Goal: Information Seeking & Learning: Learn about a topic

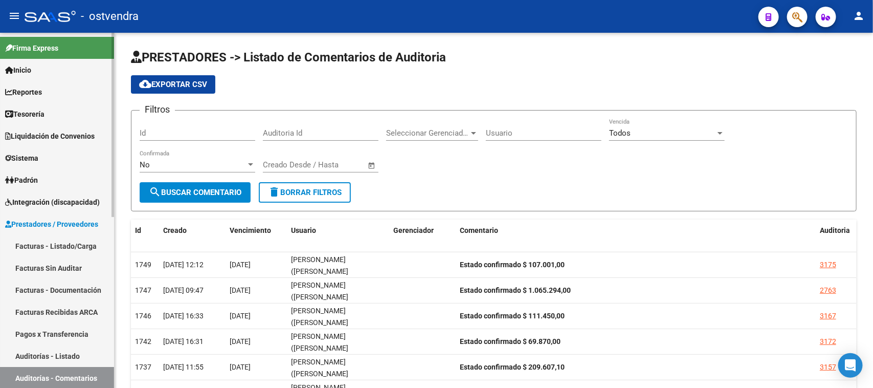
scroll to position [128, 0]
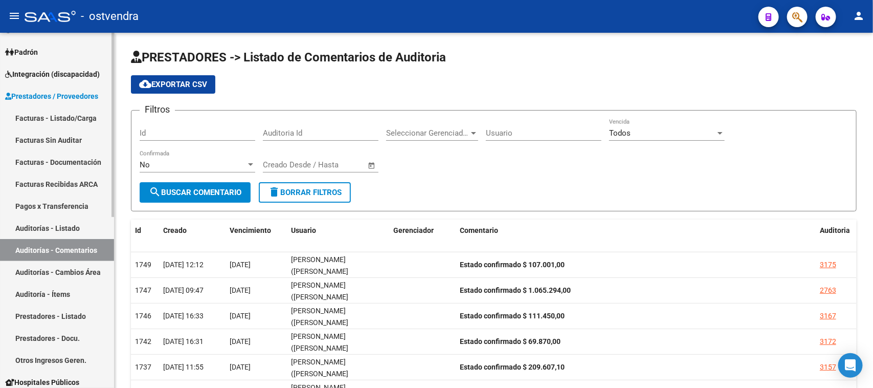
click at [87, 248] on link "Auditorías - Comentarios" at bounding box center [57, 250] width 114 height 22
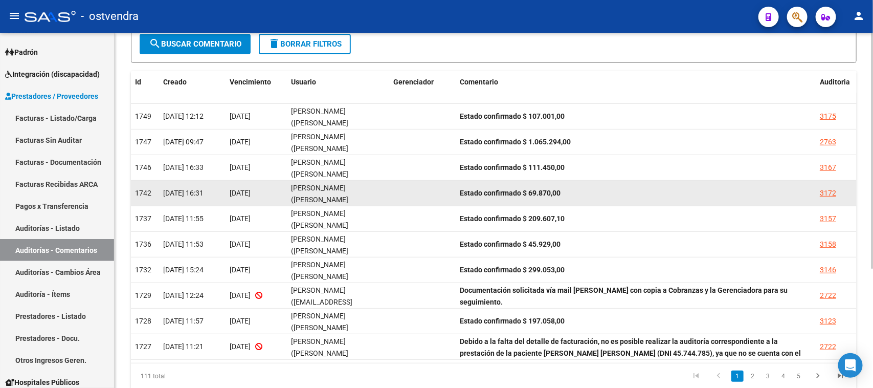
scroll to position [181, 0]
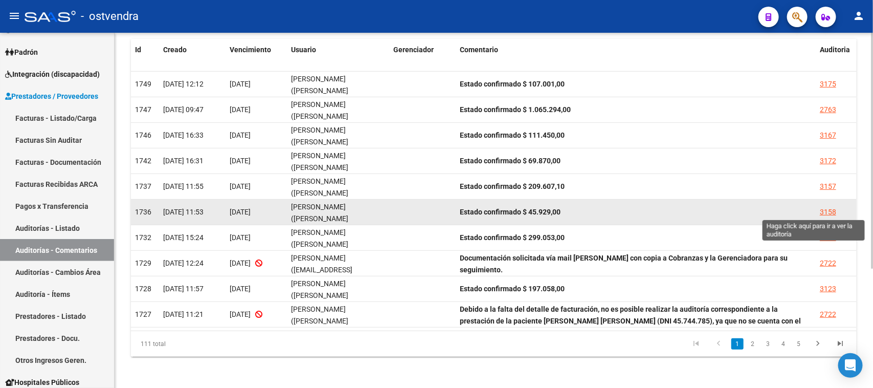
click at [830, 211] on div "3158" at bounding box center [828, 212] width 16 height 12
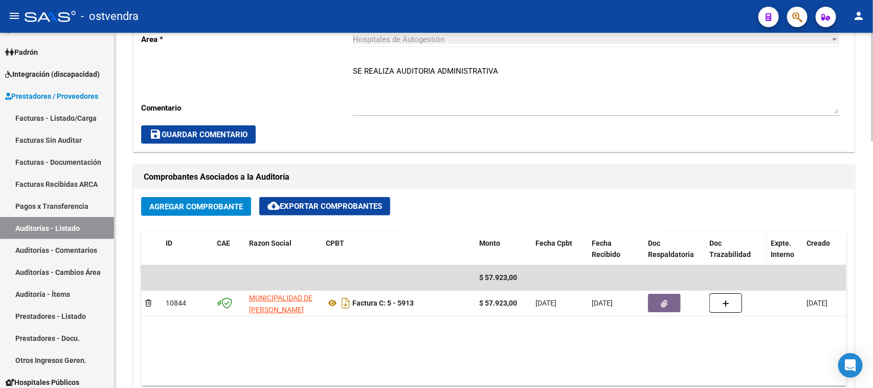
scroll to position [384, 0]
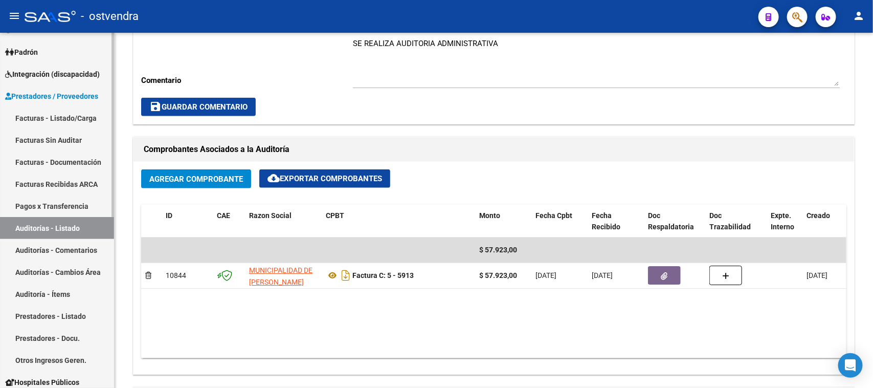
click at [70, 247] on link "Auditorías - Comentarios" at bounding box center [57, 250] width 114 height 22
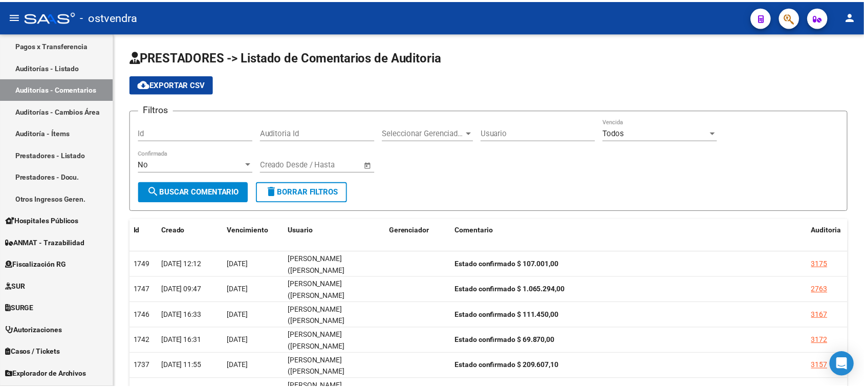
scroll to position [331, 0]
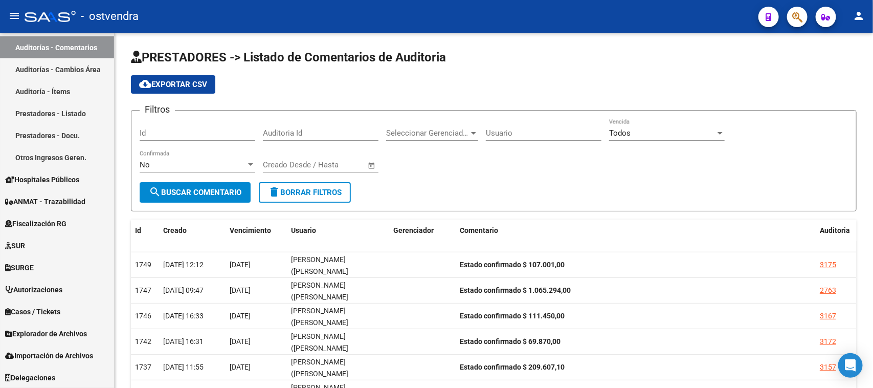
click at [799, 22] on icon "button" at bounding box center [798, 17] width 10 height 12
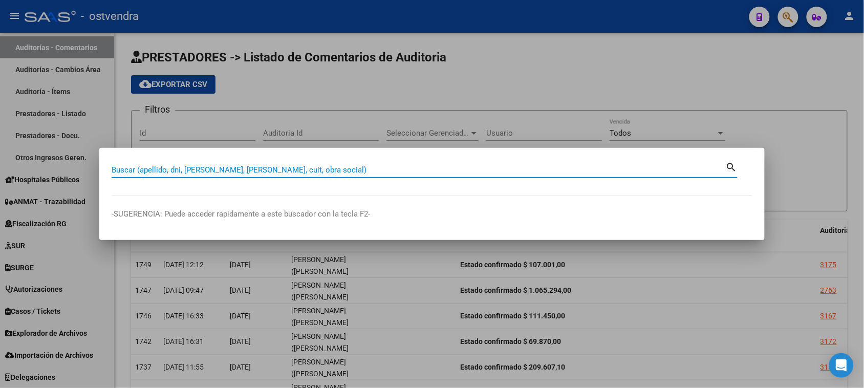
click at [145, 169] on input "Buscar (apellido, dni, [PERSON_NAME], [PERSON_NAME], cuit, obra social)" at bounding box center [419, 169] width 614 height 9
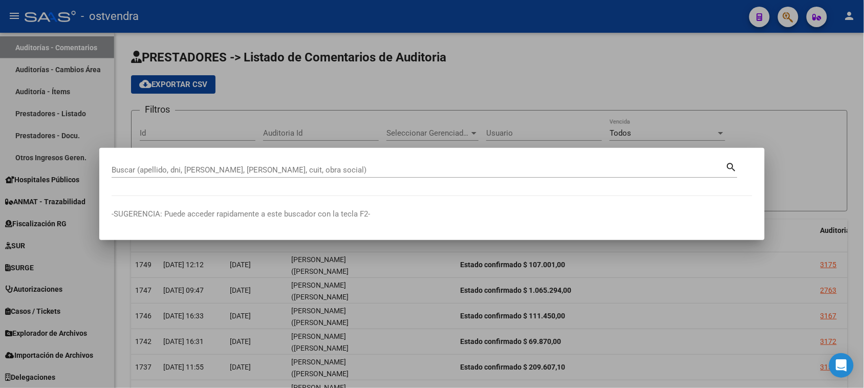
click at [124, 164] on div "Buscar (apellido, dni, [PERSON_NAME], [PERSON_NAME], cuit, obra social)" at bounding box center [419, 169] width 614 height 15
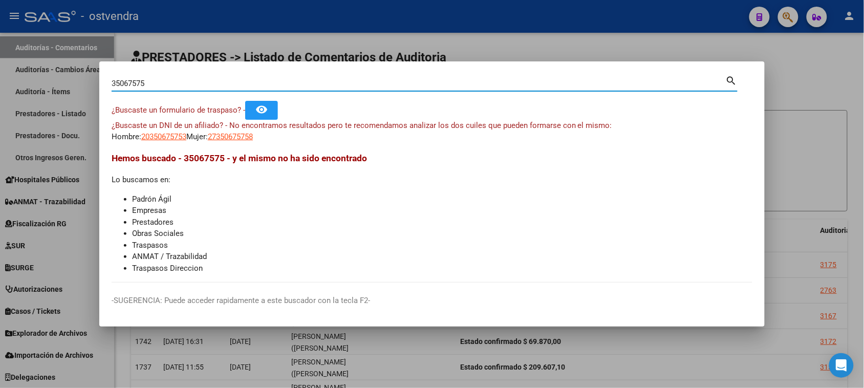
click at [118, 84] on input "35067575" at bounding box center [419, 83] width 614 height 9
type input "38067575"
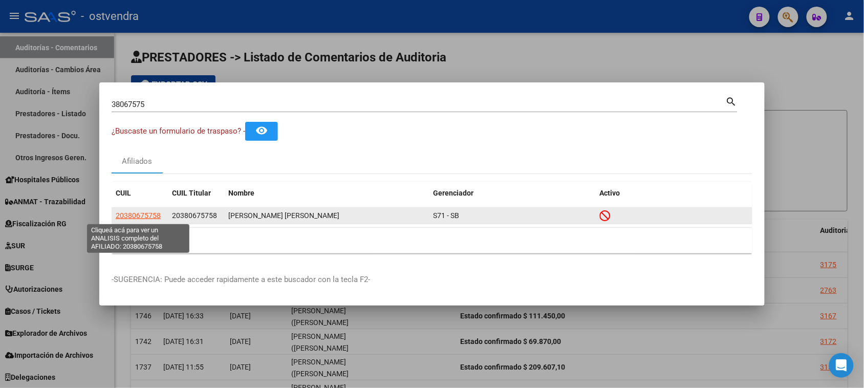
click at [152, 211] on span "20380675758" at bounding box center [138, 215] width 45 height 8
type textarea "20380675758"
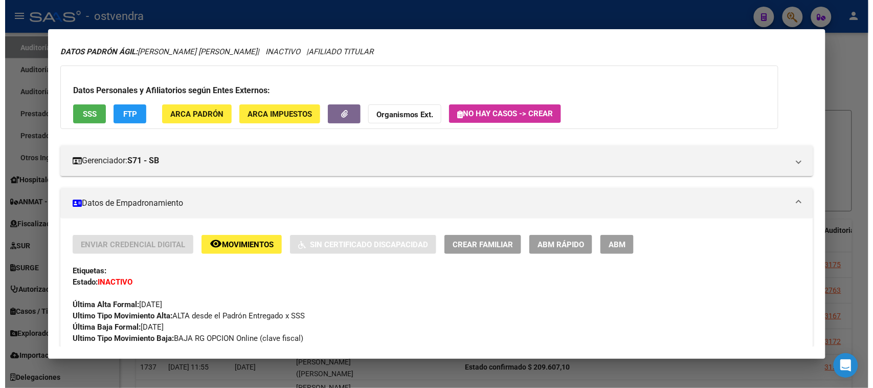
scroll to position [0, 0]
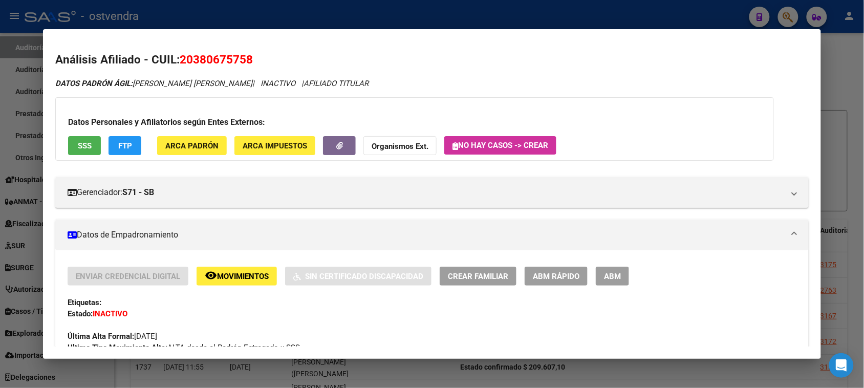
click at [78, 149] on span "SSS" at bounding box center [85, 145] width 14 height 9
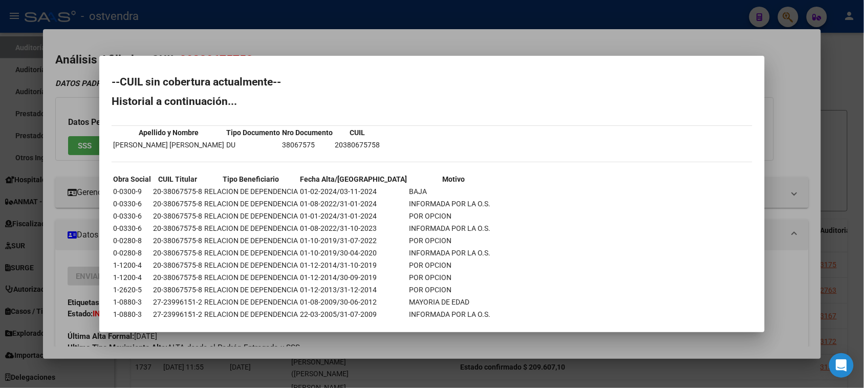
drag, startPoint x: 296, startPoint y: 226, endPoint x: 331, endPoint y: 228, distance: 35.4
click at [331, 228] on td "01-08-2022/31-10-2023" at bounding box center [353, 228] width 108 height 11
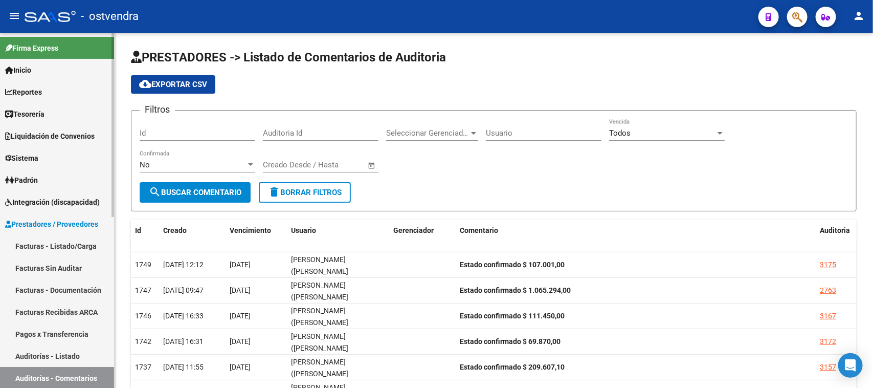
click at [50, 244] on link "Facturas - Listado/Carga" at bounding box center [57, 246] width 114 height 22
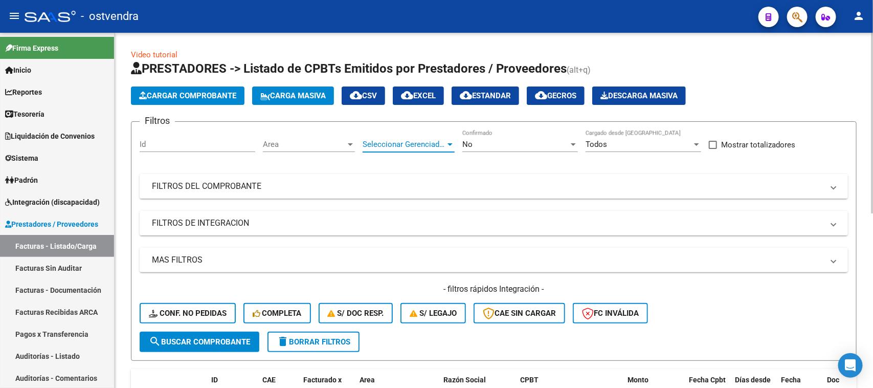
click at [407, 144] on span "Seleccionar Gerenciador" at bounding box center [404, 144] width 83 height 9
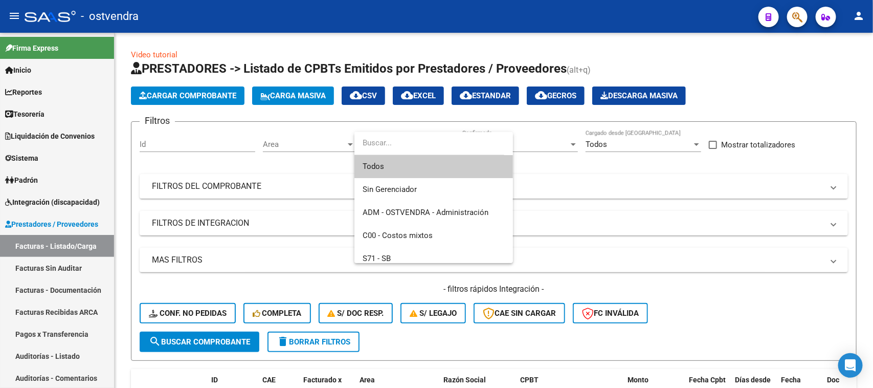
click at [596, 193] on div at bounding box center [436, 194] width 873 height 388
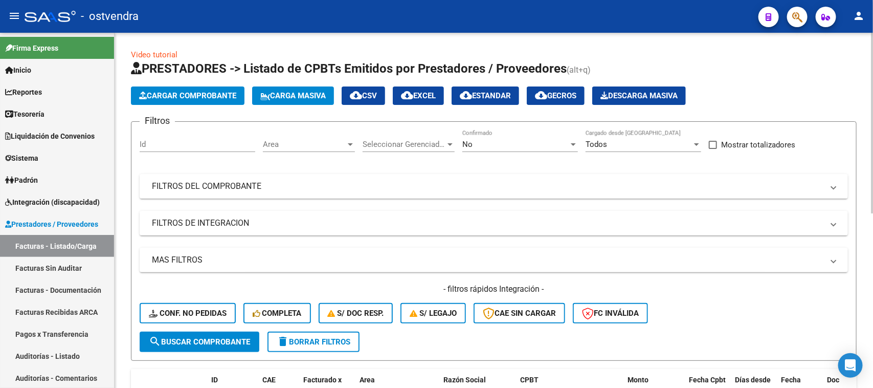
click at [479, 144] on div "No" at bounding box center [516, 144] width 106 height 9
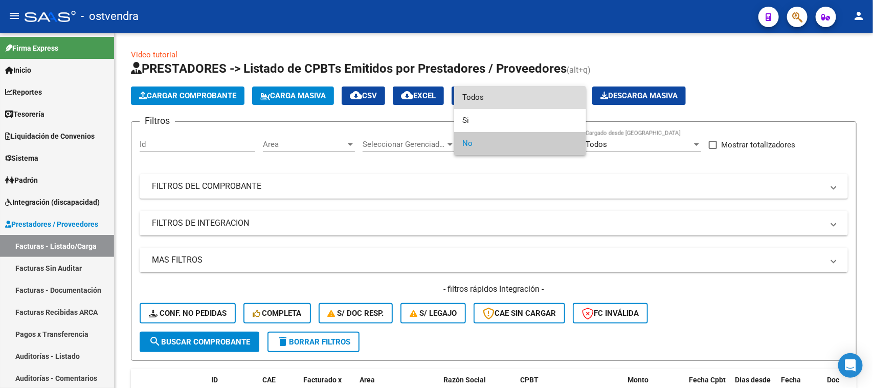
click at [489, 98] on span "Todos" at bounding box center [521, 97] width 116 height 23
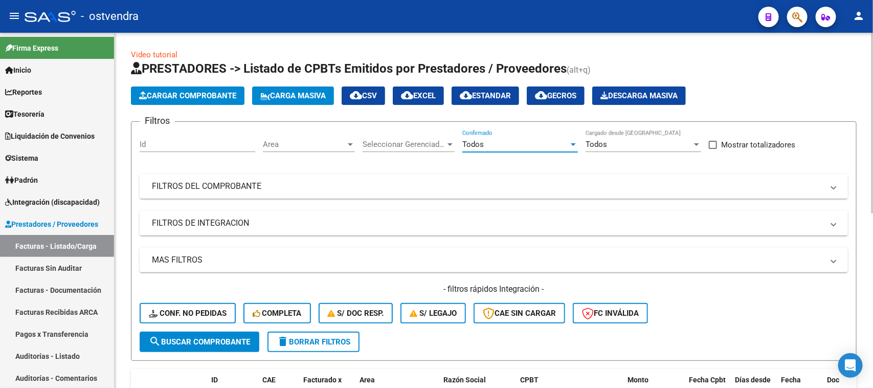
click at [348, 182] on mat-panel-title "FILTROS DEL COMPROBANTE" at bounding box center [488, 186] width 672 height 11
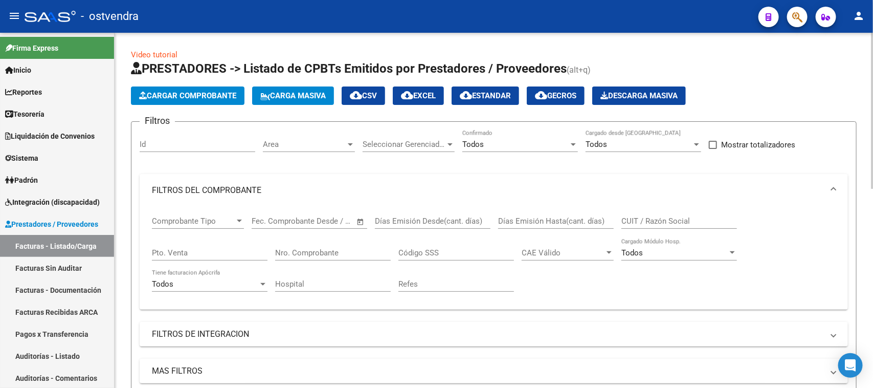
click at [302, 250] on input "Nro. Comprobante" at bounding box center [333, 252] width 116 height 9
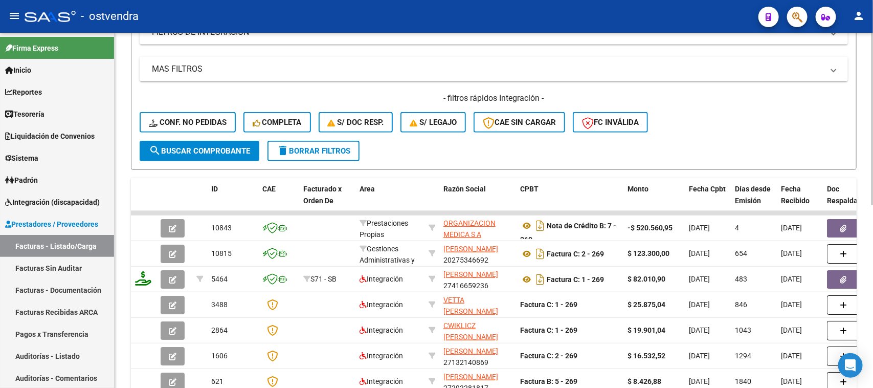
scroll to position [320, 0]
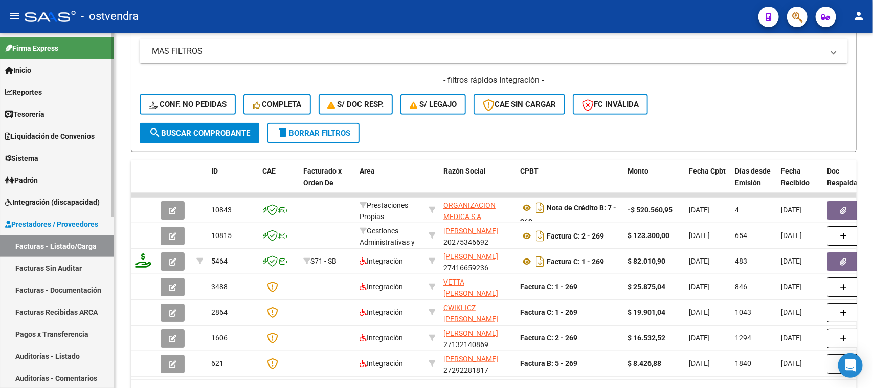
type input "269"
click at [75, 349] on link "Auditorías - Listado" at bounding box center [57, 356] width 114 height 22
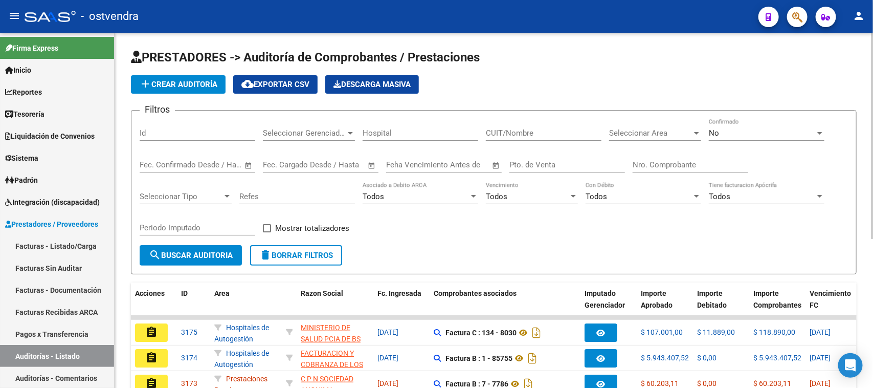
click at [661, 164] on input "Nro. Comprobante" at bounding box center [691, 164] width 116 height 9
type input "1683"
click at [711, 128] on span "No" at bounding box center [714, 132] width 10 height 9
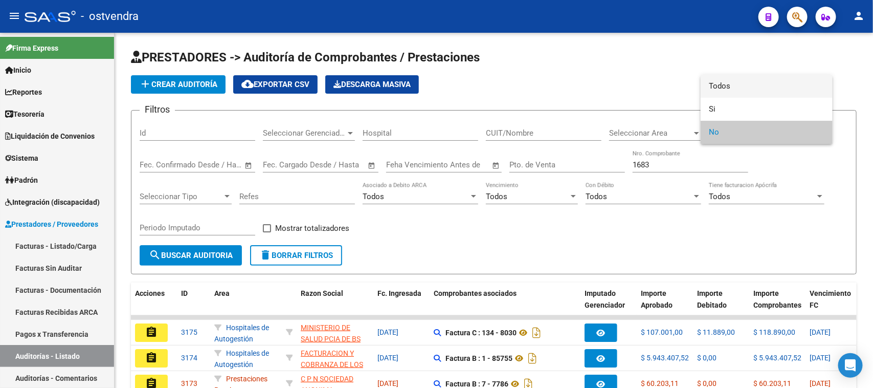
click at [731, 83] on span "Todos" at bounding box center [767, 86] width 116 height 23
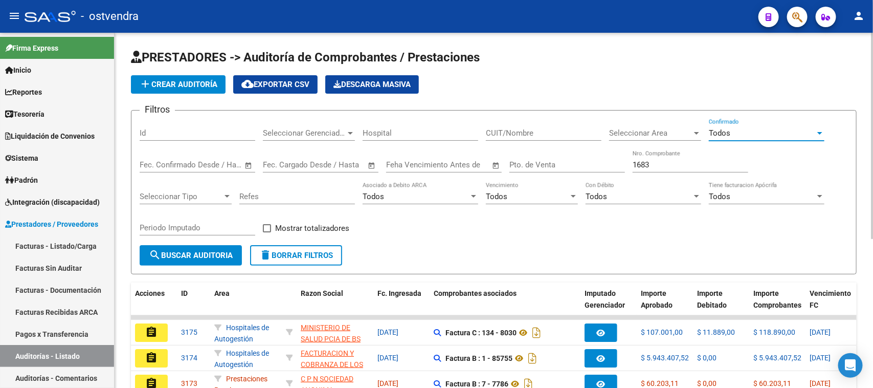
click at [217, 252] on span "search Buscar Auditoria" at bounding box center [191, 255] width 84 height 9
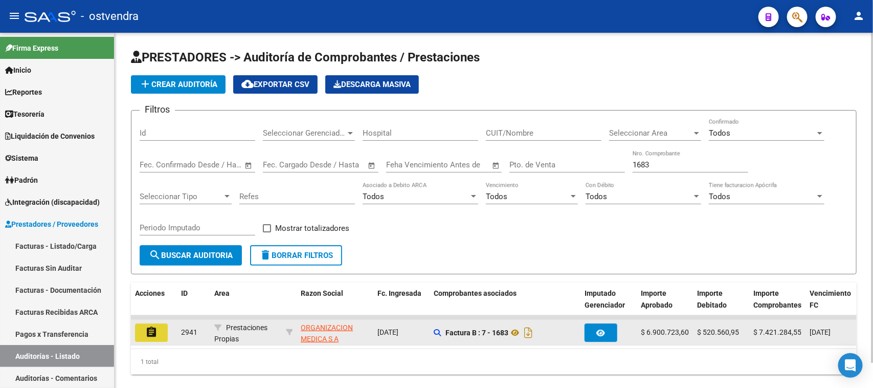
click at [147, 328] on mat-icon "assignment" at bounding box center [151, 332] width 12 height 12
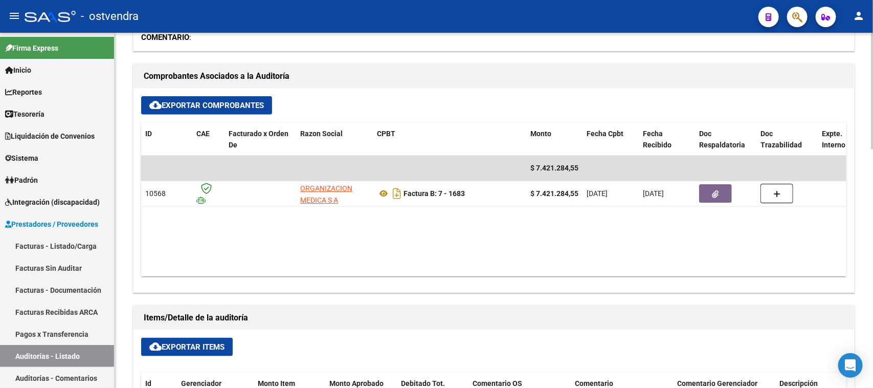
scroll to position [448, 0]
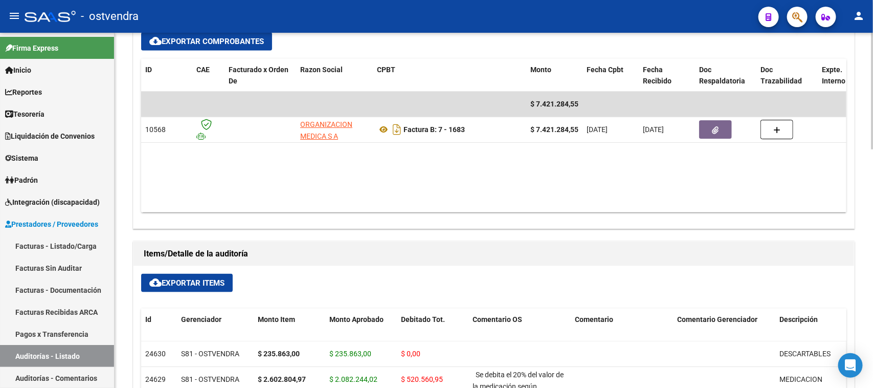
click at [441, 177] on datatable-body "$ 7.421.284,55 10568 ORGANIZACION MEDICA S A Factura B: 7 - 1683 $ 7.421.284,55…" at bounding box center [494, 152] width 706 height 121
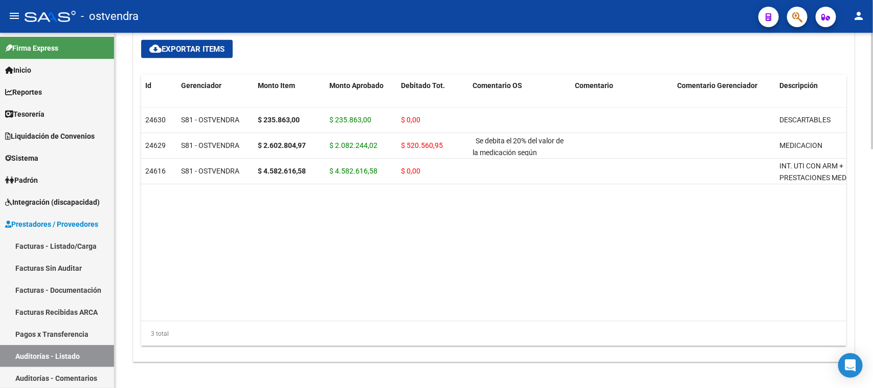
scroll to position [728, 0]
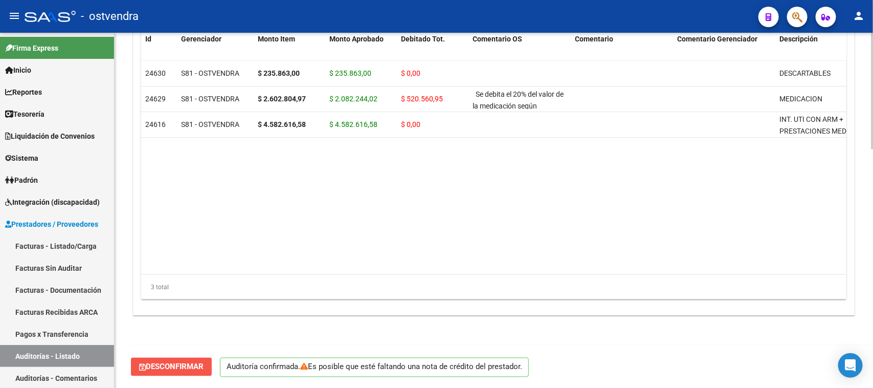
click at [171, 368] on span "Desconfirmar" at bounding box center [171, 366] width 64 height 9
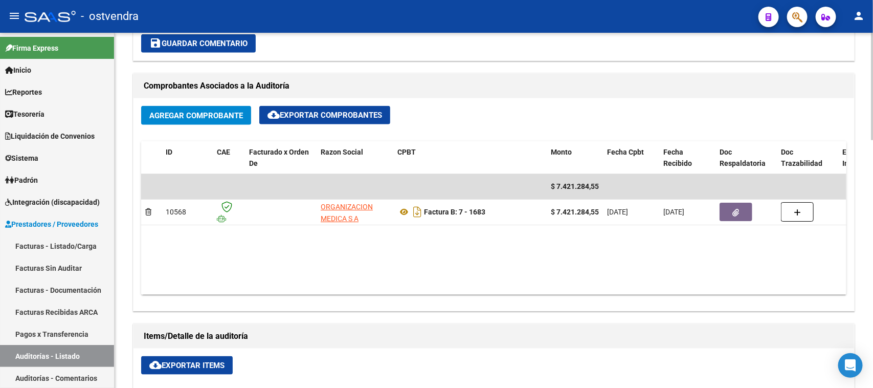
scroll to position [371, 0]
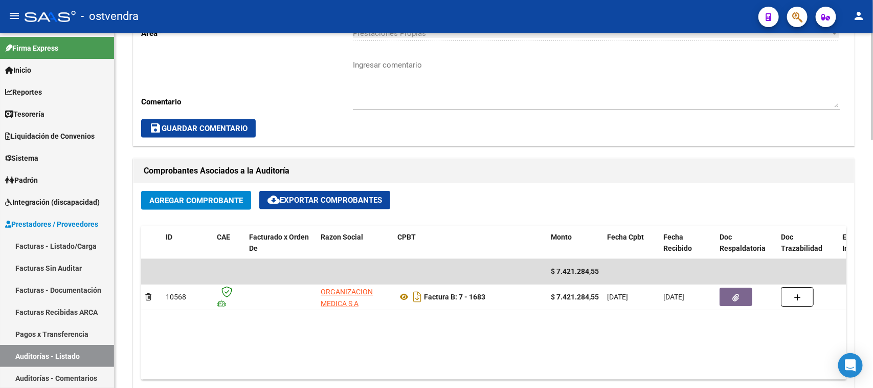
click at [208, 201] on span "Agregar Comprobante" at bounding box center [196, 200] width 94 height 9
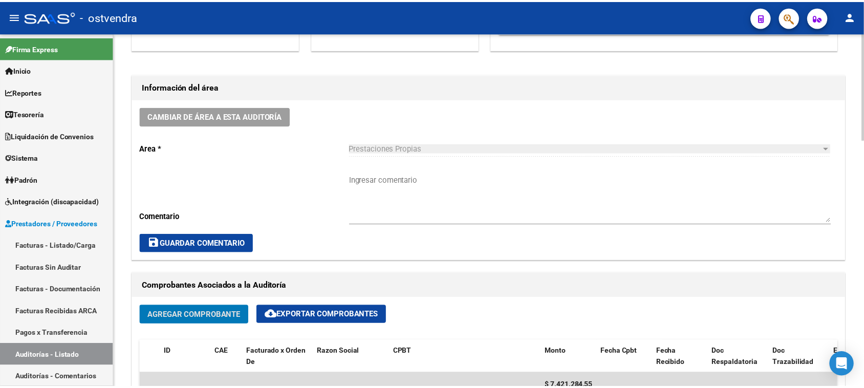
scroll to position [320, 0]
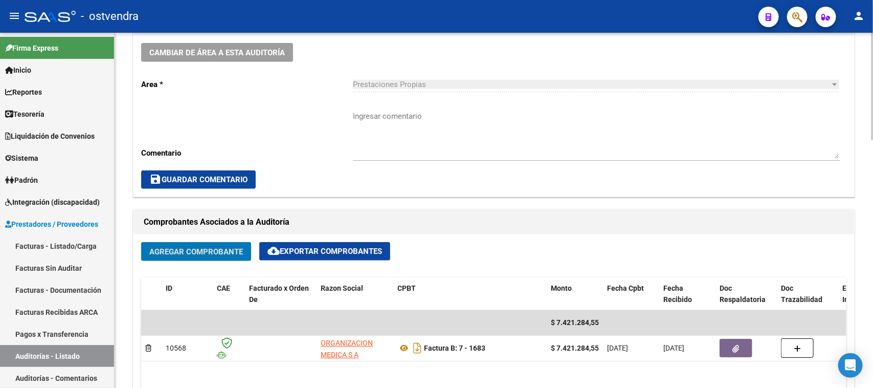
click at [208, 251] on span "Agregar Comprobante" at bounding box center [196, 251] width 94 height 9
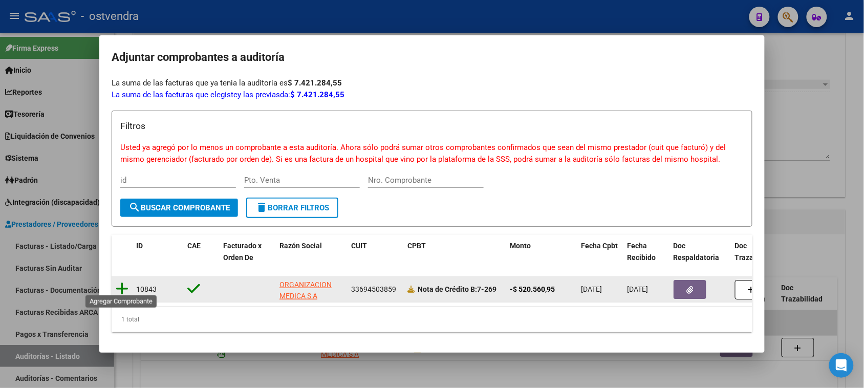
click at [123, 282] on icon at bounding box center [122, 288] width 13 height 14
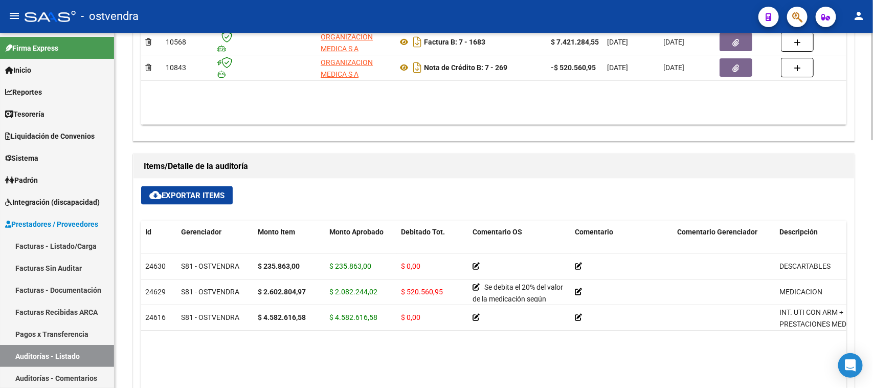
scroll to position [691, 0]
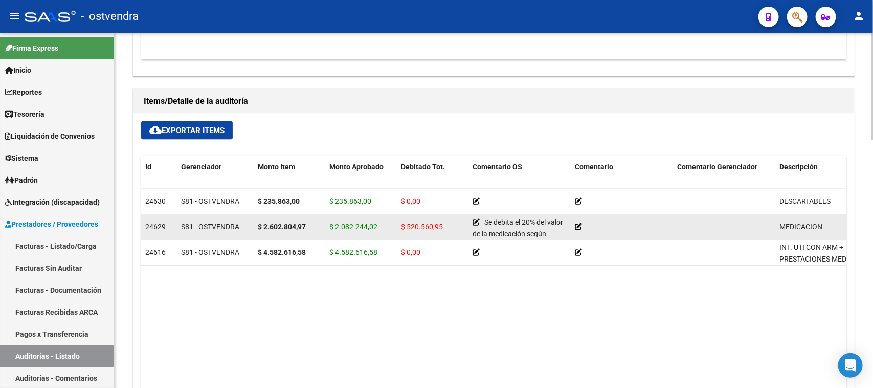
drag, startPoint x: 443, startPoint y: 226, endPoint x: 408, endPoint y: 230, distance: 35.5
click at [408, 230] on div "$ 520.560,95" at bounding box center [432, 227] width 63 height 12
click at [198, 223] on span "S81 - OSTVENDRA" at bounding box center [210, 227] width 58 height 8
click at [157, 226] on span "24629" at bounding box center [155, 227] width 20 height 8
click at [143, 226] on datatable-body-cell "24629" at bounding box center [159, 226] width 36 height 25
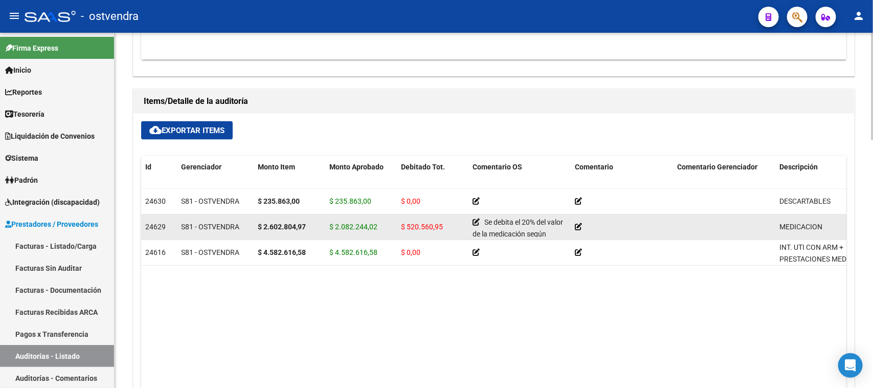
click at [337, 227] on span "$ 2.082.244,02" at bounding box center [354, 227] width 48 height 8
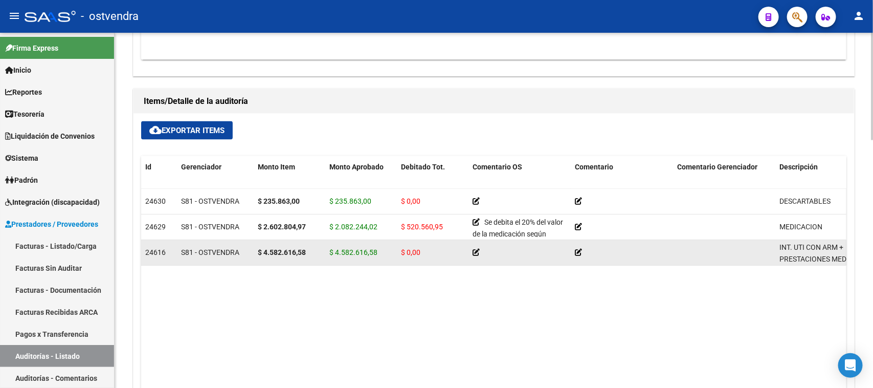
scroll to position [755, 0]
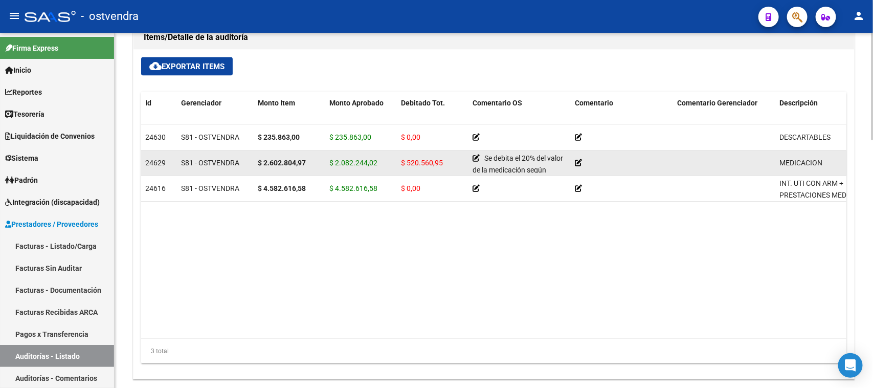
click at [420, 159] on span "$ 520.560,95" at bounding box center [422, 163] width 42 height 8
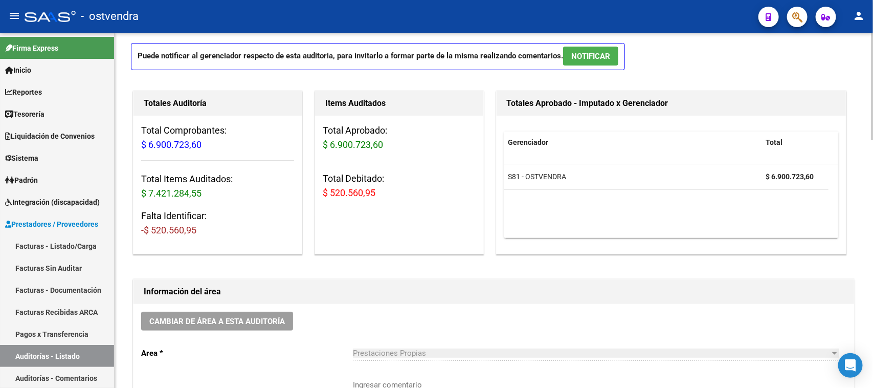
scroll to position [0, 0]
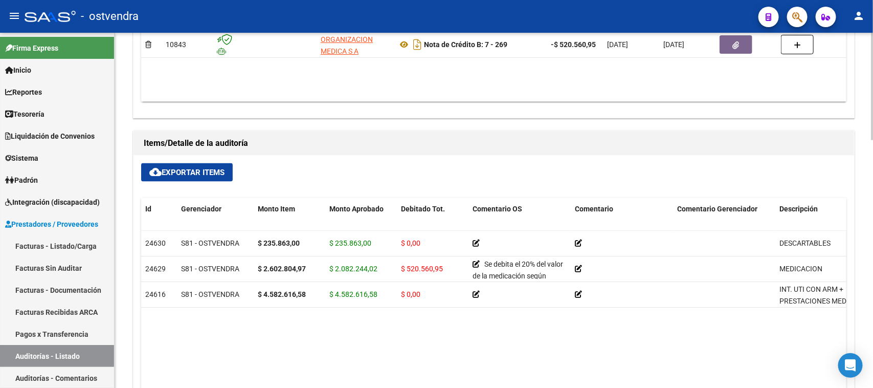
scroll to position [627, 0]
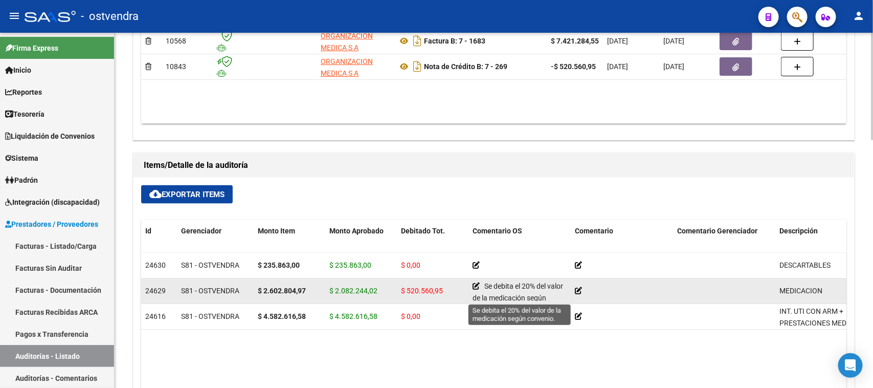
click at [513, 292] on span "Se debita el 20% del valor de la medicación según convenio." at bounding box center [518, 298] width 91 height 32
click at [407, 291] on span "$ 520.560,95" at bounding box center [422, 291] width 42 height 8
click at [364, 288] on span "$ 2.082.244,02" at bounding box center [354, 291] width 48 height 8
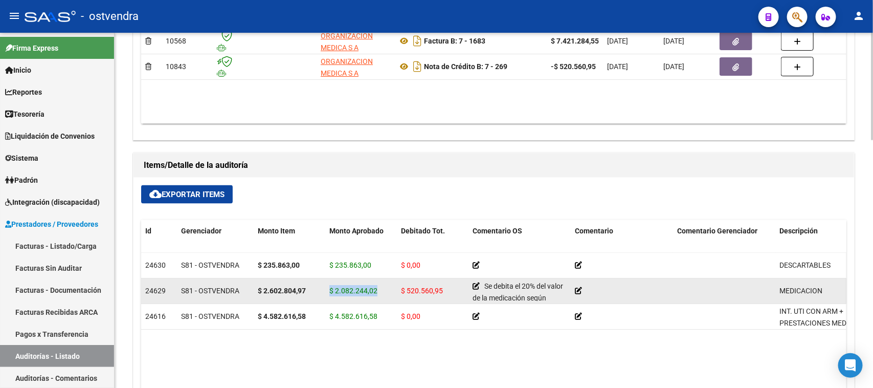
click at [364, 288] on span "$ 2.082.244,02" at bounding box center [354, 291] width 48 height 8
click at [418, 282] on datatable-body-cell "$ 520.560,95" at bounding box center [433, 290] width 72 height 25
click at [419, 288] on span "$ 520.560,95" at bounding box center [422, 291] width 42 height 8
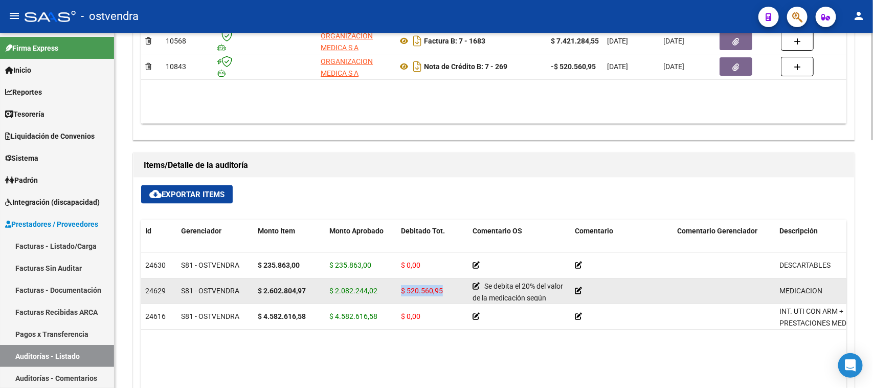
click at [419, 288] on span "$ 520.560,95" at bounding box center [422, 291] width 42 height 8
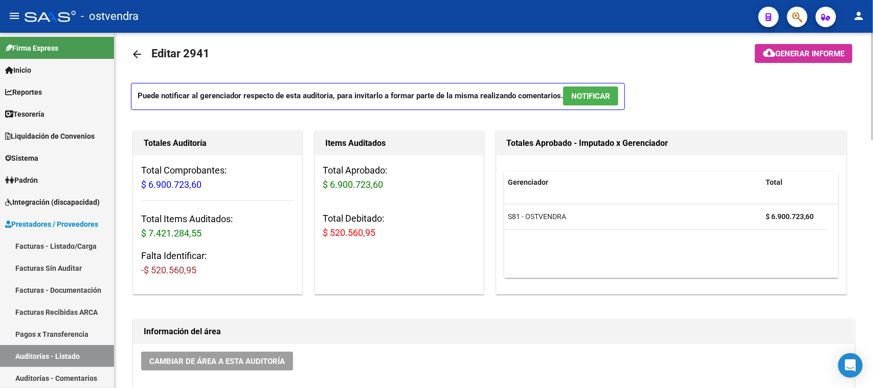
scroll to position [0, 0]
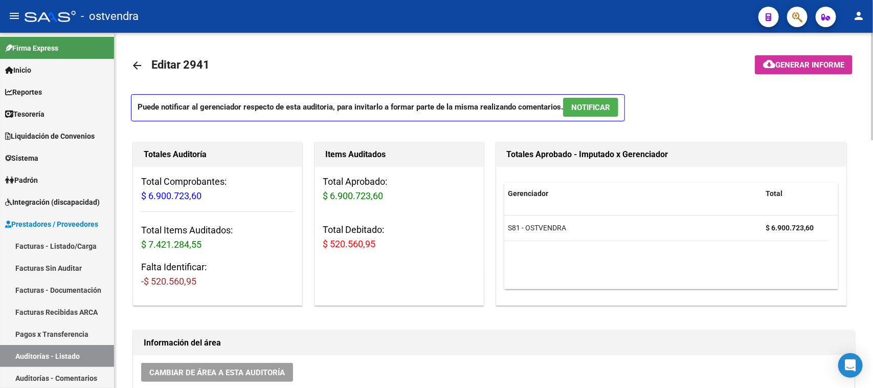
click at [187, 280] on span "-$ 520.560,95" at bounding box center [168, 281] width 55 height 11
drag, startPoint x: 208, startPoint y: 280, endPoint x: 133, endPoint y: 279, distance: 75.2
click at [134, 279] on div "Total Comprobantes: $ 6.900.723,60 Total Items Auditados: $ 7.421.284,55 Falta …" at bounding box center [218, 236] width 168 height 138
click at [198, 280] on h3 "Falta Identificar: -$ 520.560,95" at bounding box center [217, 274] width 153 height 29
drag, startPoint x: 326, startPoint y: 246, endPoint x: 397, endPoint y: 247, distance: 71.1
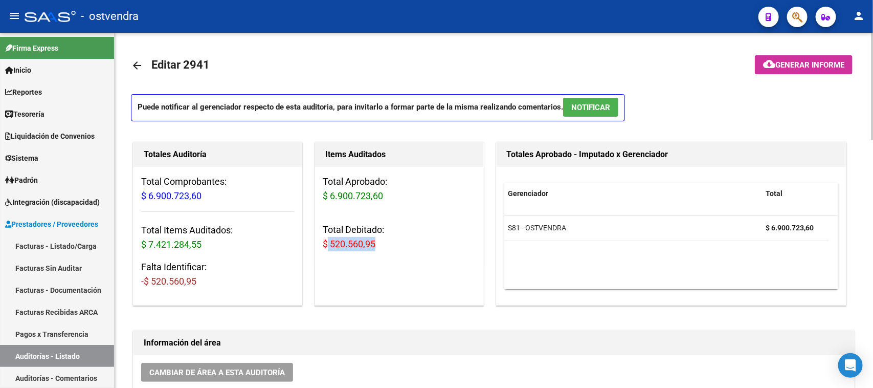
click at [397, 247] on h3 "Total Debitado: $ 520.560,95" at bounding box center [399, 237] width 153 height 29
drag, startPoint x: 213, startPoint y: 289, endPoint x: 130, endPoint y: 280, distance: 83.4
click at [131, 280] on div "Totales Auditoría Total Comprobantes: $ 6.900.723,60 Total Items Auditados: $ 7…" at bounding box center [217, 224] width 173 height 168
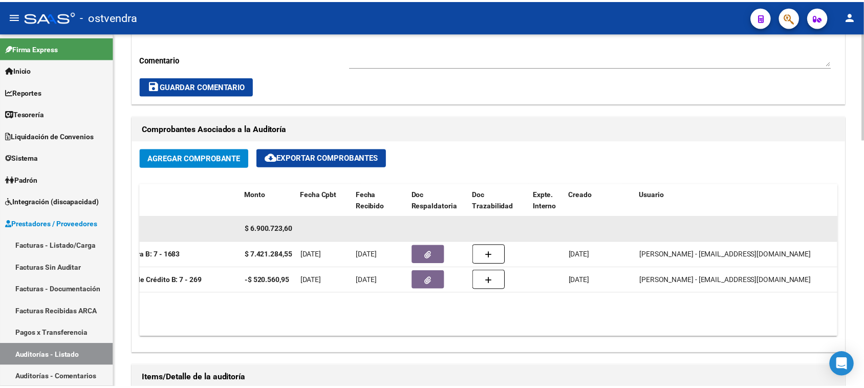
scroll to position [384, 0]
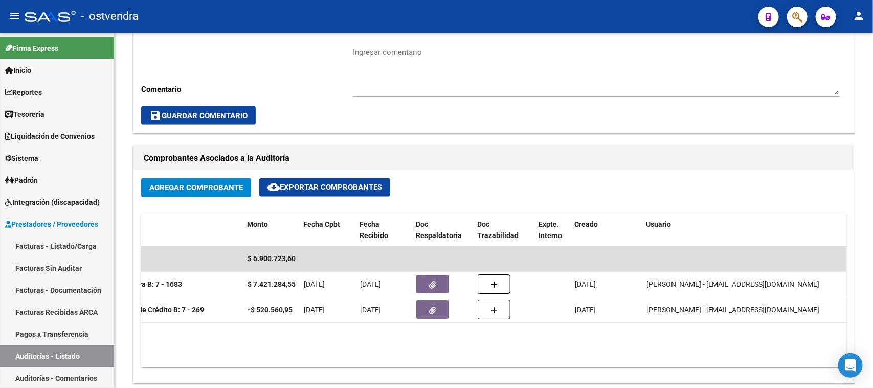
click at [803, 16] on button "button" at bounding box center [798, 17] width 20 height 20
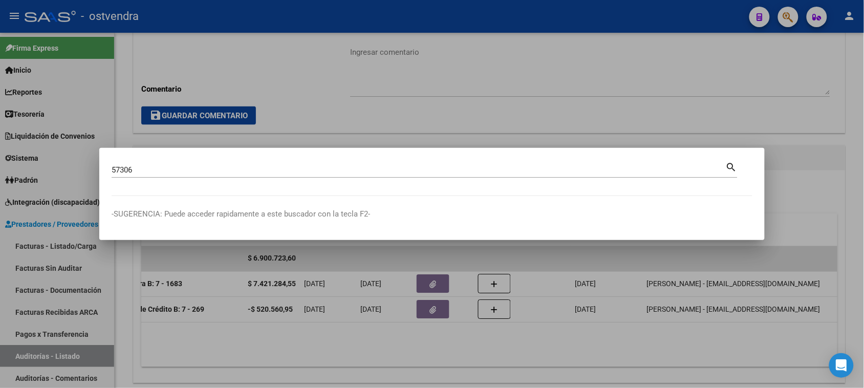
click at [436, 165] on div "57306 Buscar (apellido, dni, cuil, nro traspaso, cuit, obra social)" at bounding box center [419, 169] width 614 height 15
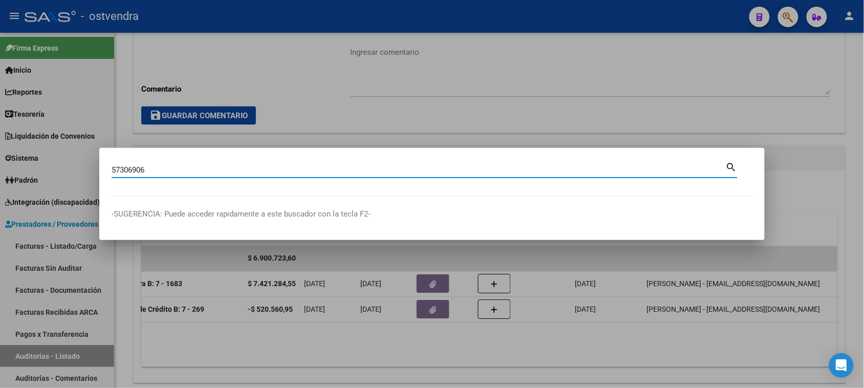
type input "57306906"
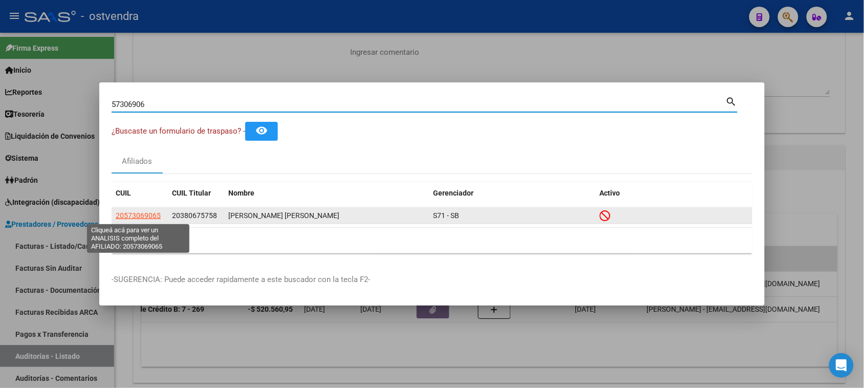
click at [146, 213] on span "20573069065" at bounding box center [138, 215] width 45 height 8
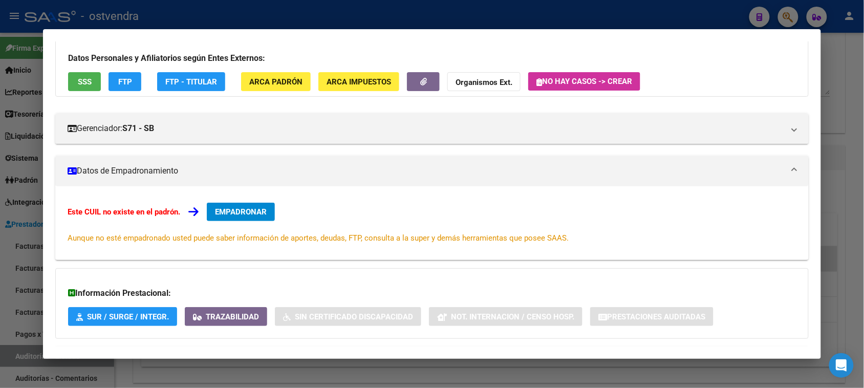
scroll to position [0, 0]
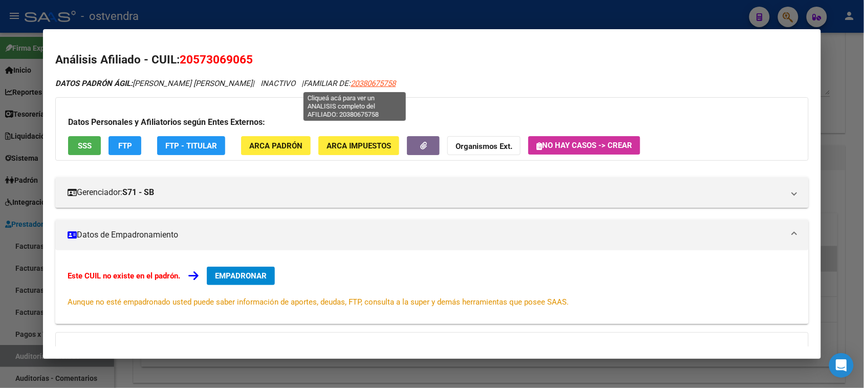
click at [351, 79] on span "20380675758" at bounding box center [373, 83] width 45 height 9
type textarea "20380675758"
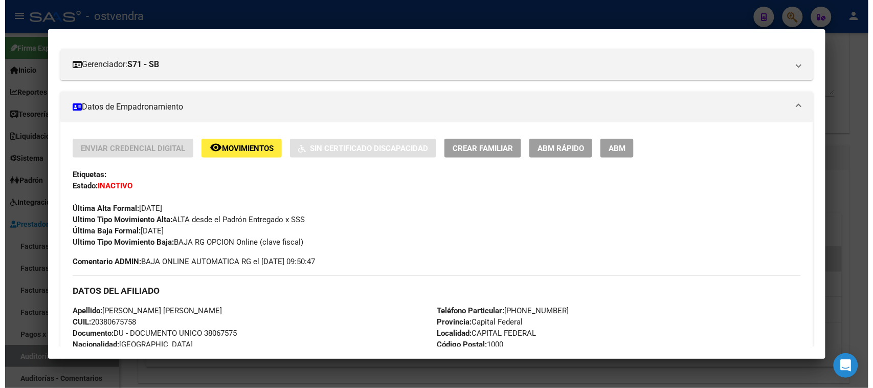
scroll to position [64, 0]
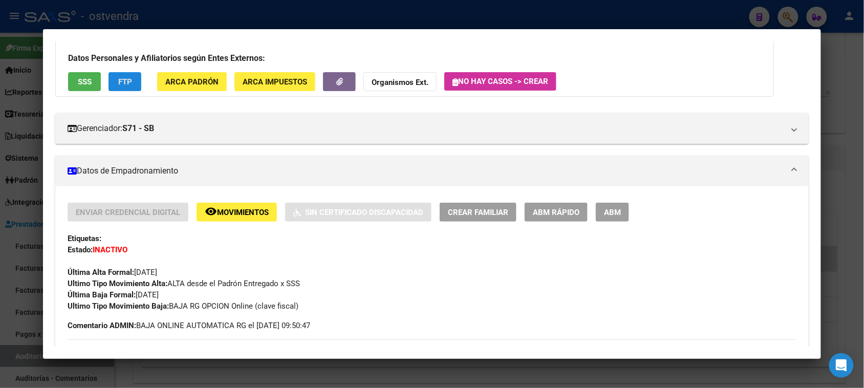
click at [119, 84] on span "FTP" at bounding box center [125, 81] width 14 height 9
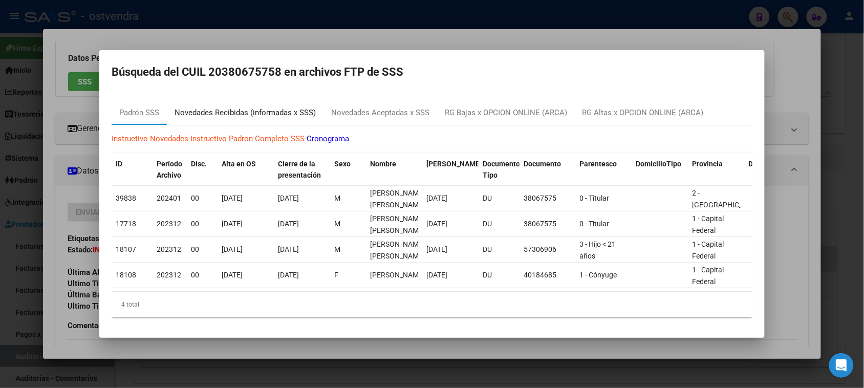
click at [261, 107] on div "Novedades Recibidas (informadas x SSS)" at bounding box center [244, 113] width 141 height 12
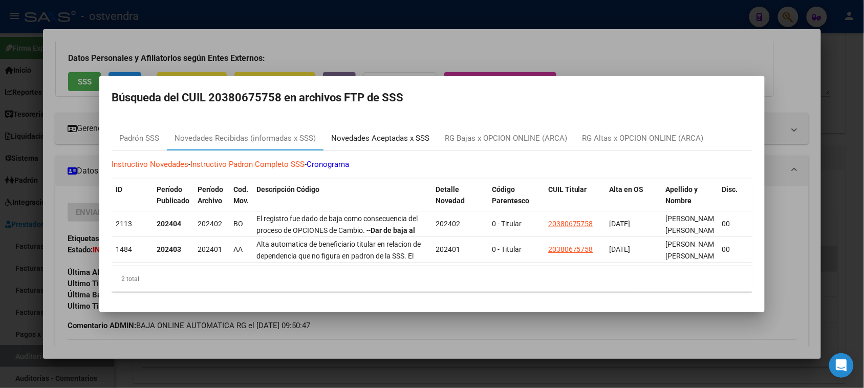
click at [400, 133] on div "Novedades Aceptadas x SSS" at bounding box center [380, 139] width 98 height 12
click at [400, 133] on mat-dialog-container "Búsqueda del CUIL 20380675758 en archivos FTP de SSS Padrón SSS Novedades Recib…" at bounding box center [431, 194] width 665 height 236
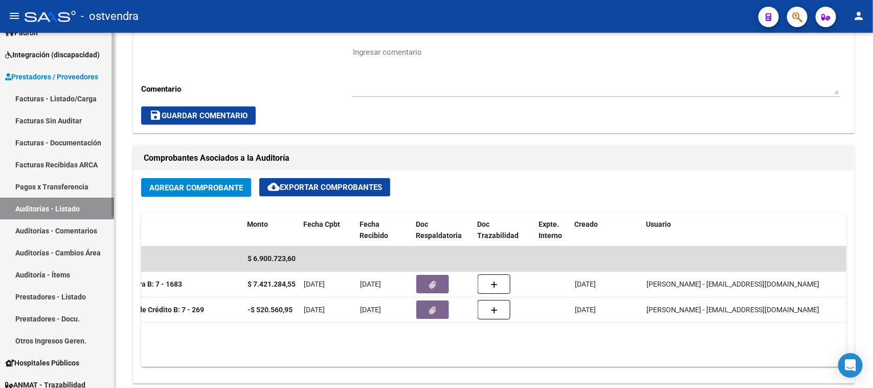
scroll to position [128, 0]
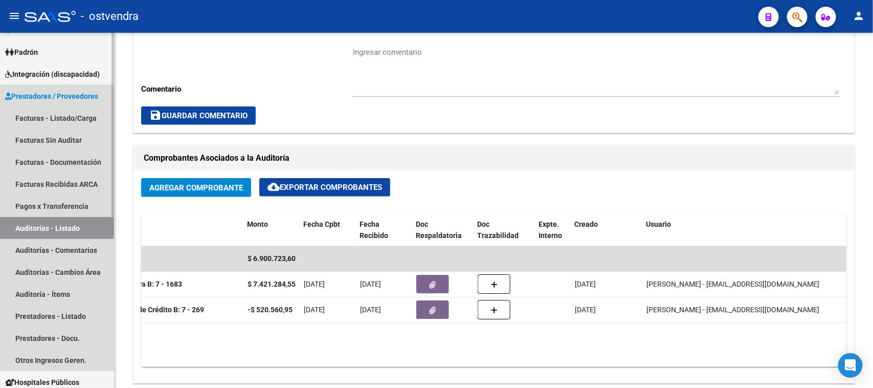
click at [72, 96] on span "Prestadores / Proveedores" at bounding box center [51, 96] width 93 height 11
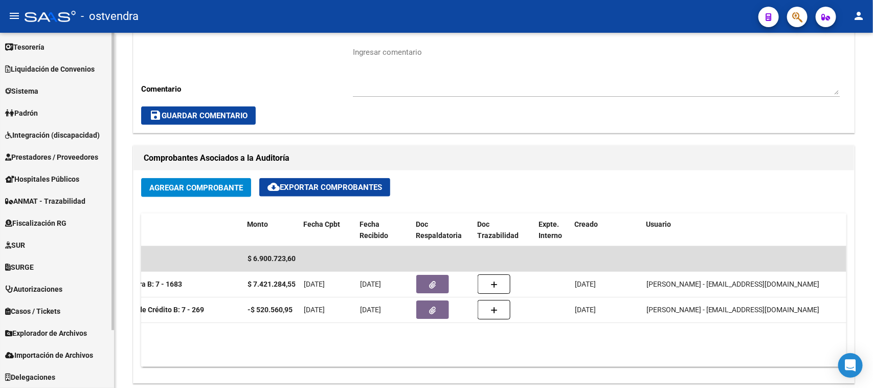
scroll to position [67, 0]
click at [85, 136] on span "Integración (discapacidad)" at bounding box center [52, 135] width 95 height 11
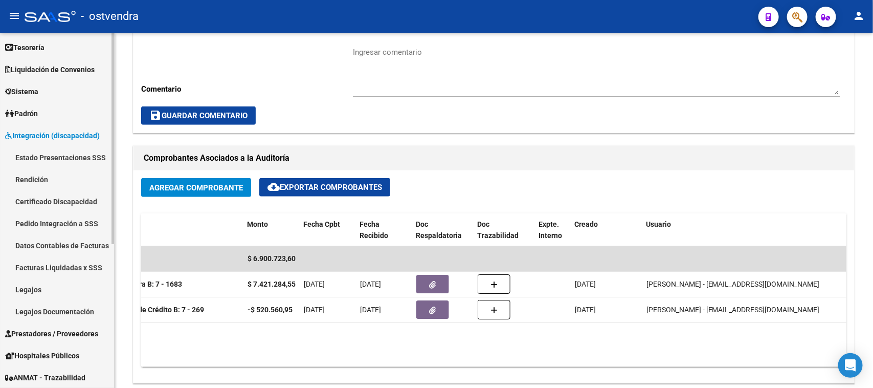
scroll to position [130, 0]
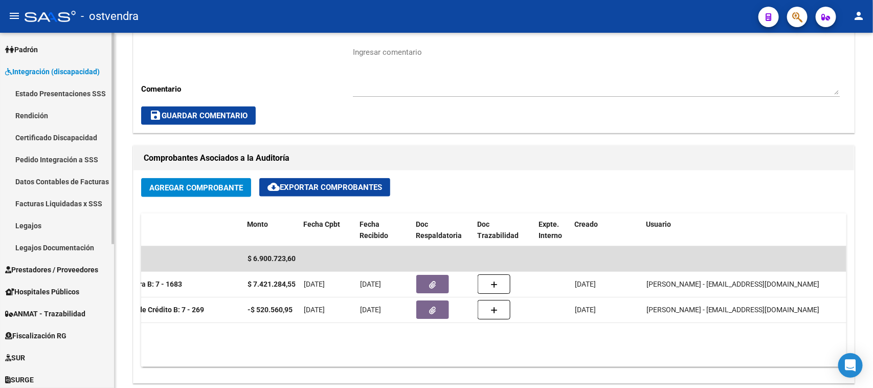
click at [44, 50] on link "Padrón" at bounding box center [57, 49] width 114 height 22
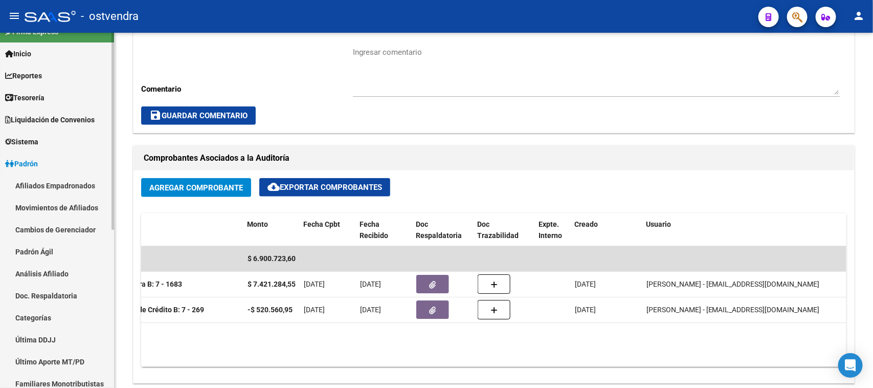
scroll to position [0, 0]
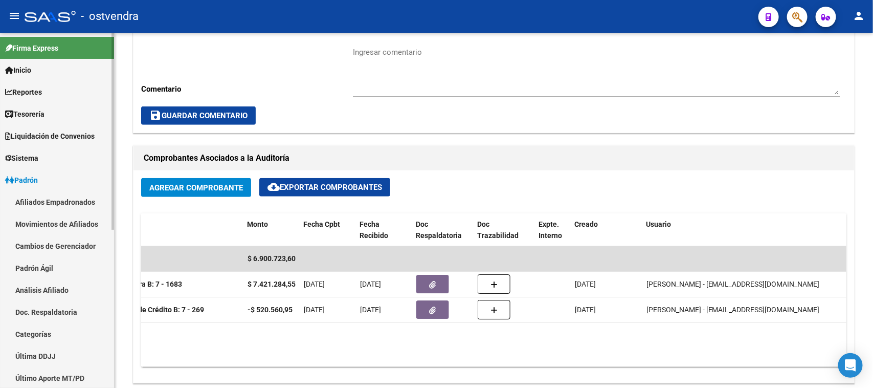
click at [51, 89] on link "Reportes" at bounding box center [57, 92] width 114 height 22
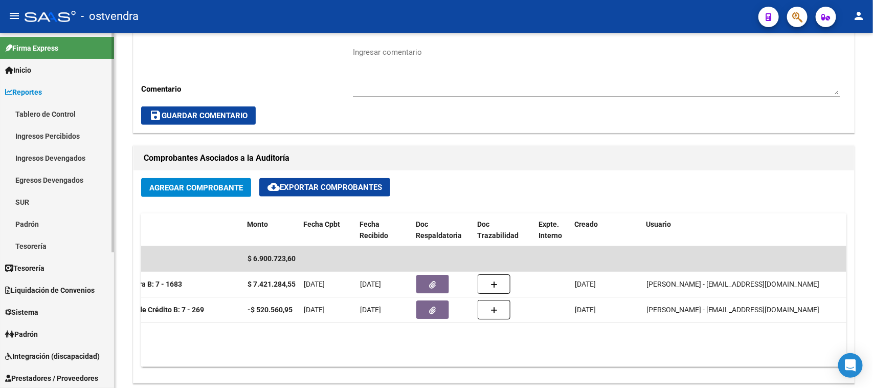
click at [41, 223] on link "Padrón" at bounding box center [57, 224] width 114 height 22
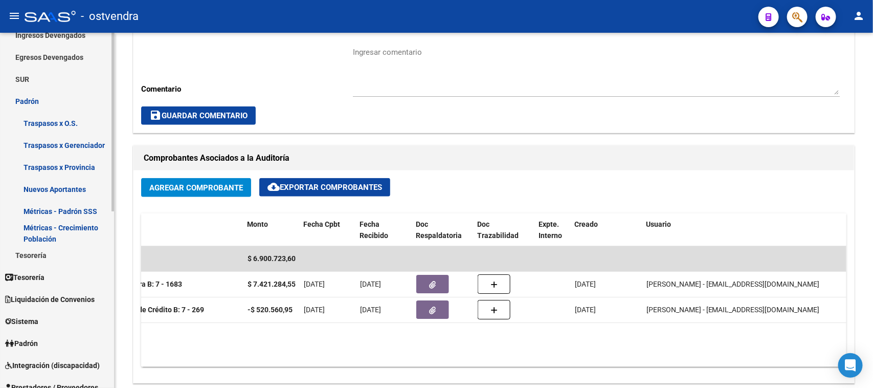
scroll to position [128, 0]
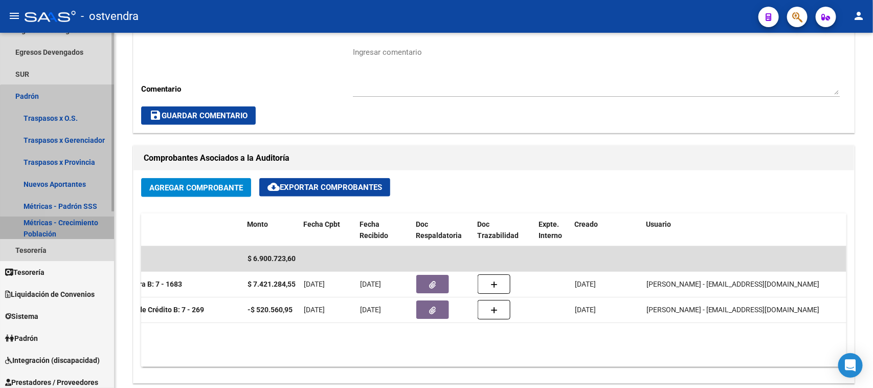
click at [68, 223] on link "Métricas - Crecimiento Población" at bounding box center [57, 228] width 114 height 22
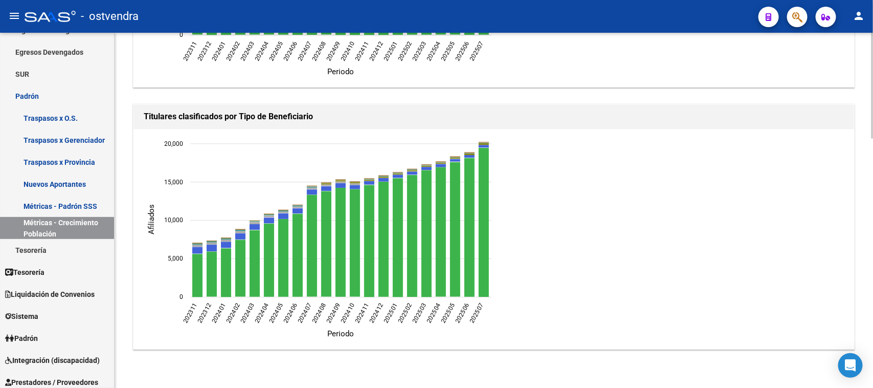
scroll to position [840, 0]
click at [57, 207] on link "Métricas - Padrón SSS" at bounding box center [57, 206] width 114 height 22
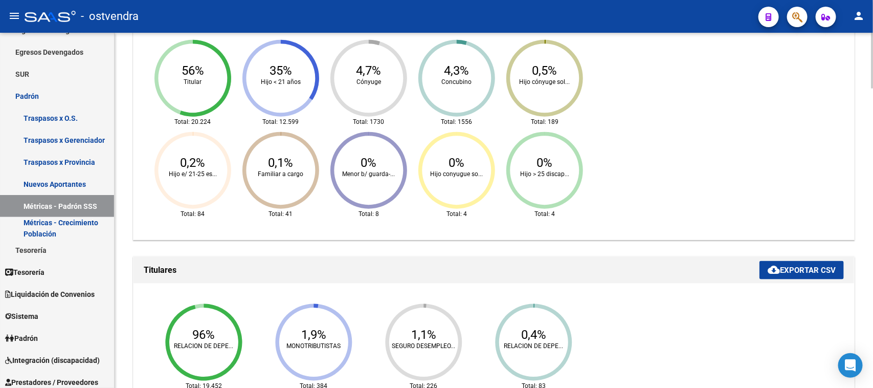
scroll to position [392, 0]
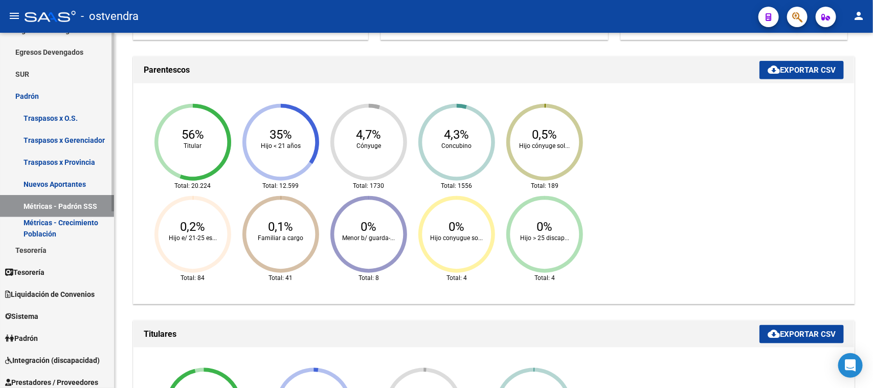
click at [56, 181] on link "Nuevos Aportantes" at bounding box center [57, 184] width 114 height 22
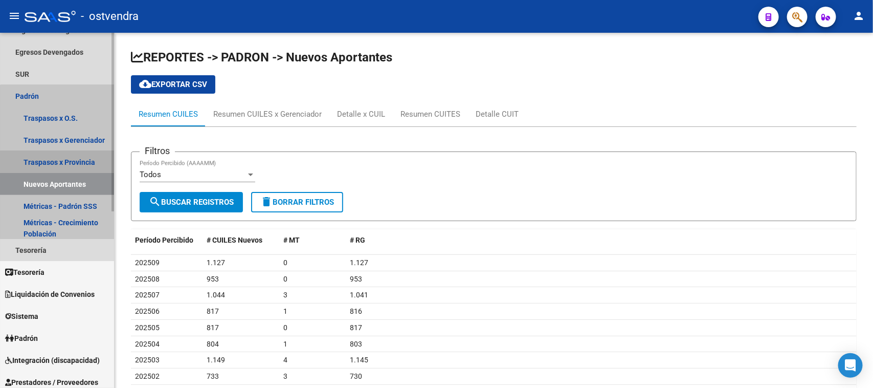
click at [68, 162] on link "Traspasos x Provincia" at bounding box center [57, 162] width 114 height 22
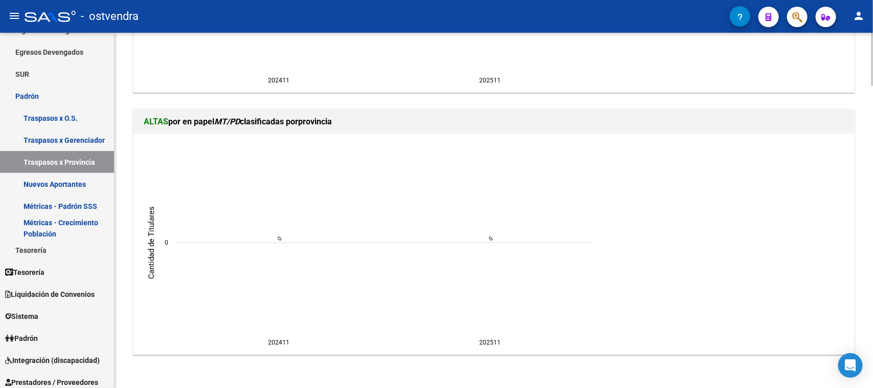
scroll to position [2020, 0]
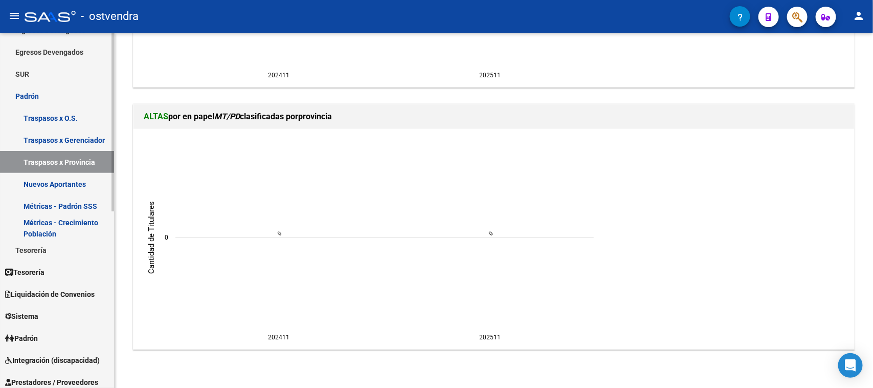
click at [57, 205] on link "Métricas - Padrón SSS" at bounding box center [57, 206] width 114 height 22
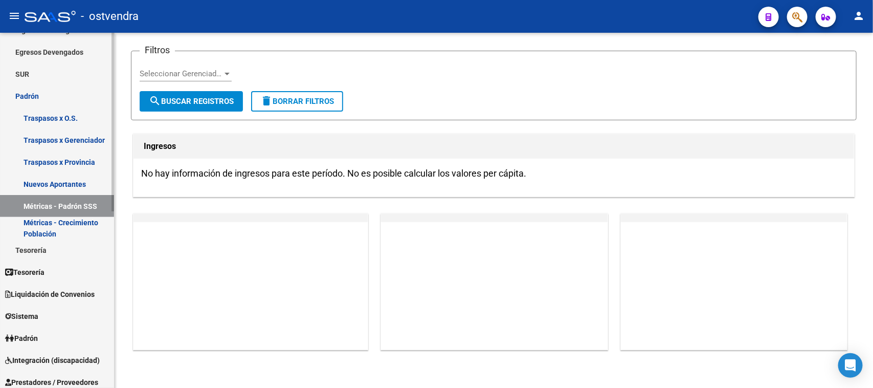
scroll to position [59, 0]
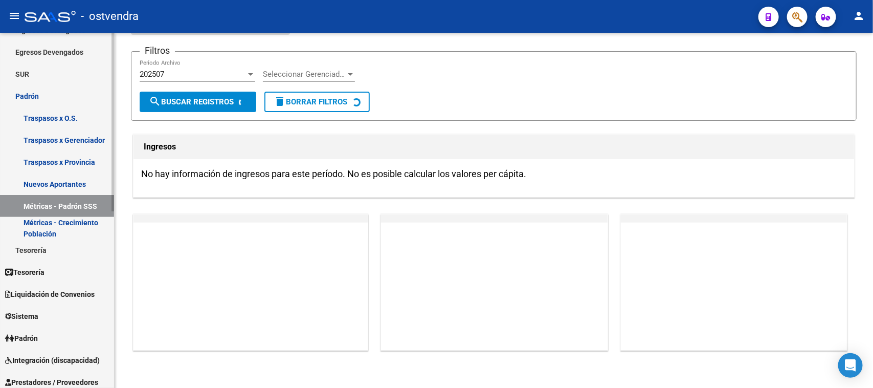
click at [60, 182] on link "Nuevos Aportantes" at bounding box center [57, 184] width 114 height 22
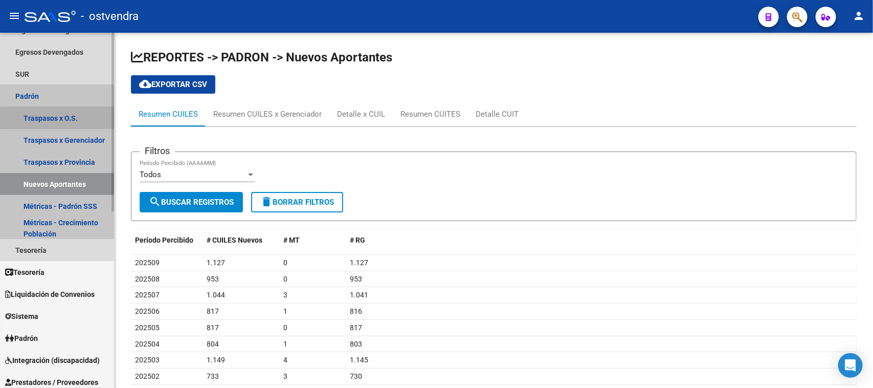
click at [64, 120] on link "Traspasos x O.S." at bounding box center [57, 118] width 114 height 22
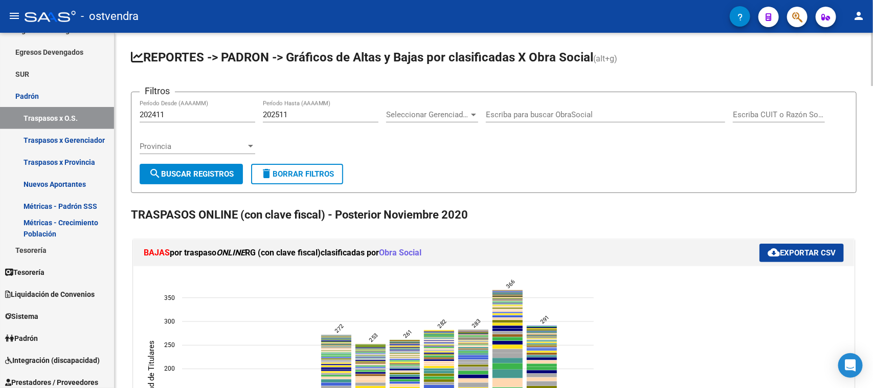
click at [408, 251] on span "Obra Social" at bounding box center [400, 253] width 42 height 10
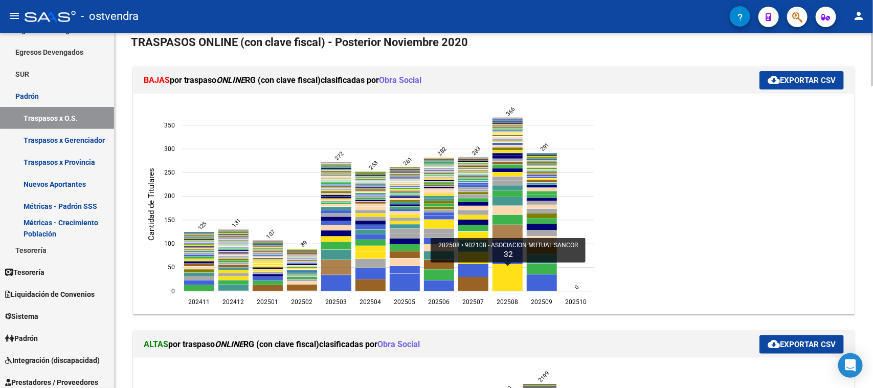
scroll to position [192, 0]
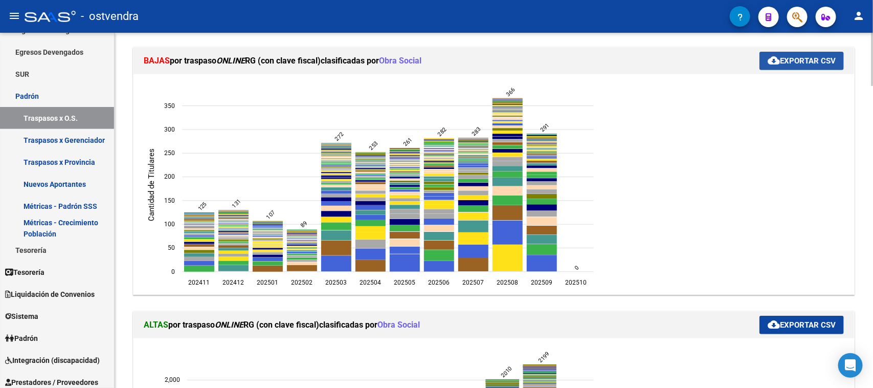
click at [807, 67] on button "cloud_download Exportar CSV" at bounding box center [802, 61] width 84 height 18
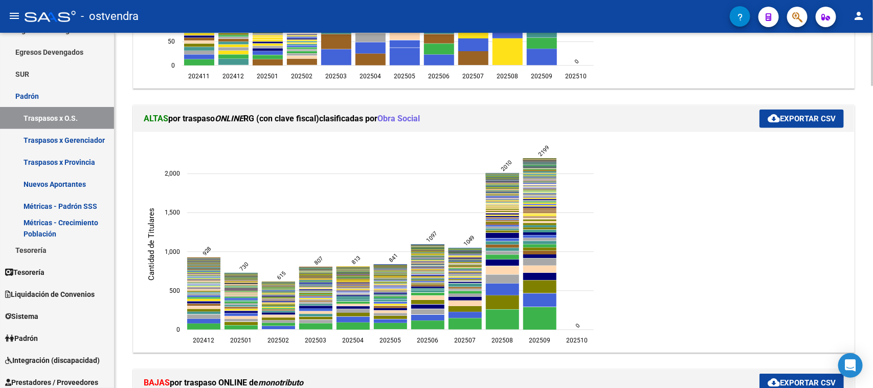
scroll to position [448, 0]
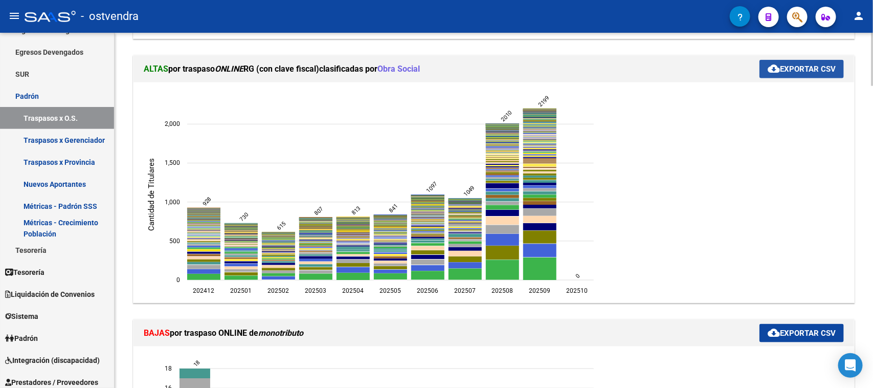
click at [795, 70] on span "cloud_download Exportar CSV" at bounding box center [802, 68] width 68 height 9
drag, startPoint x: 707, startPoint y: 19, endPoint x: 203, endPoint y: 344, distance: 599.8
click at [203, 344] on div "BAJAS por traspaso ONLINE de monotributo cloud_download Exportar CSV" at bounding box center [494, 333] width 721 height 27
click at [54, 90] on link "Padrón" at bounding box center [57, 96] width 114 height 22
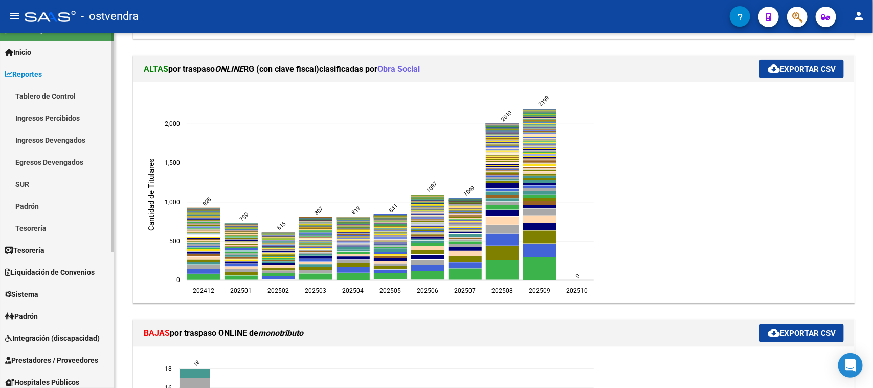
scroll to position [0, 0]
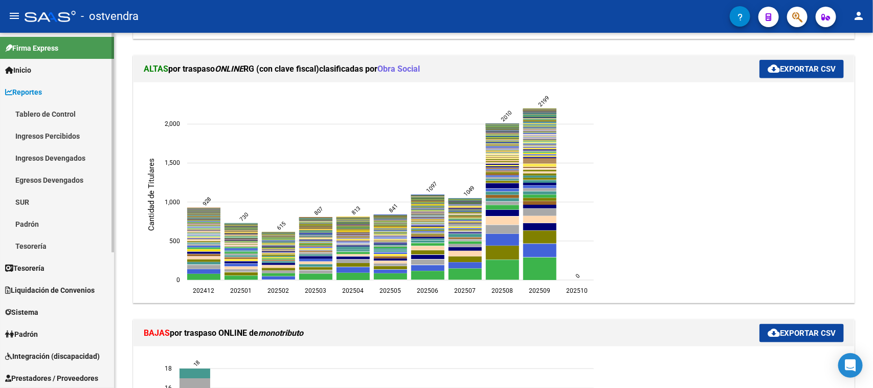
click at [76, 92] on link "Reportes" at bounding box center [57, 92] width 114 height 22
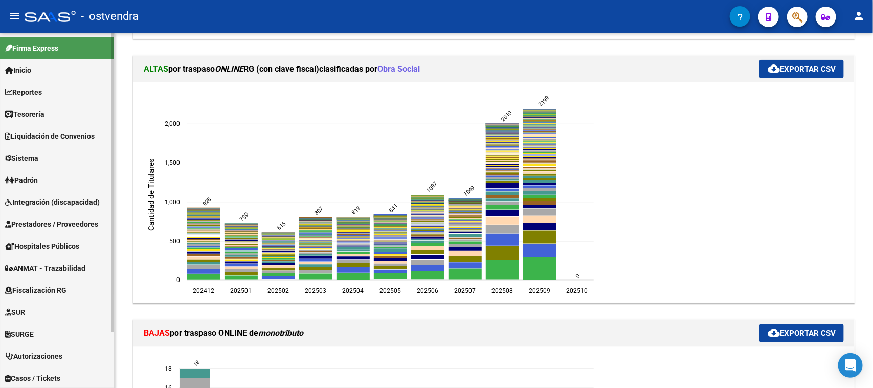
click at [68, 224] on span "Prestadores / Proveedores" at bounding box center [51, 223] width 93 height 11
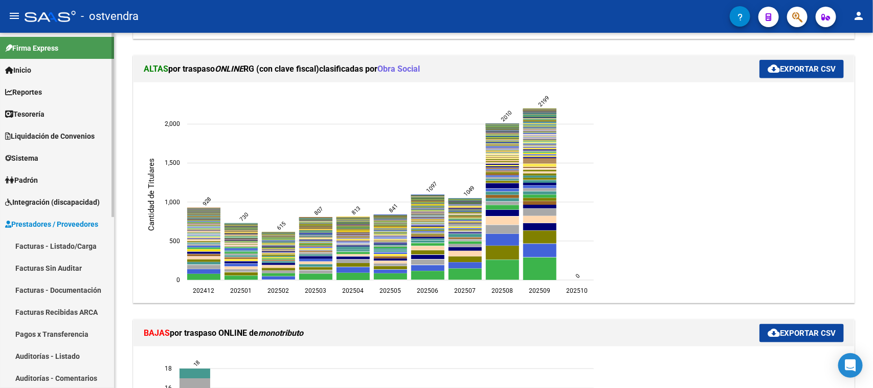
click at [78, 354] on link "Auditorías - Listado" at bounding box center [57, 356] width 114 height 22
